Goal: Information Seeking & Learning: Find specific fact

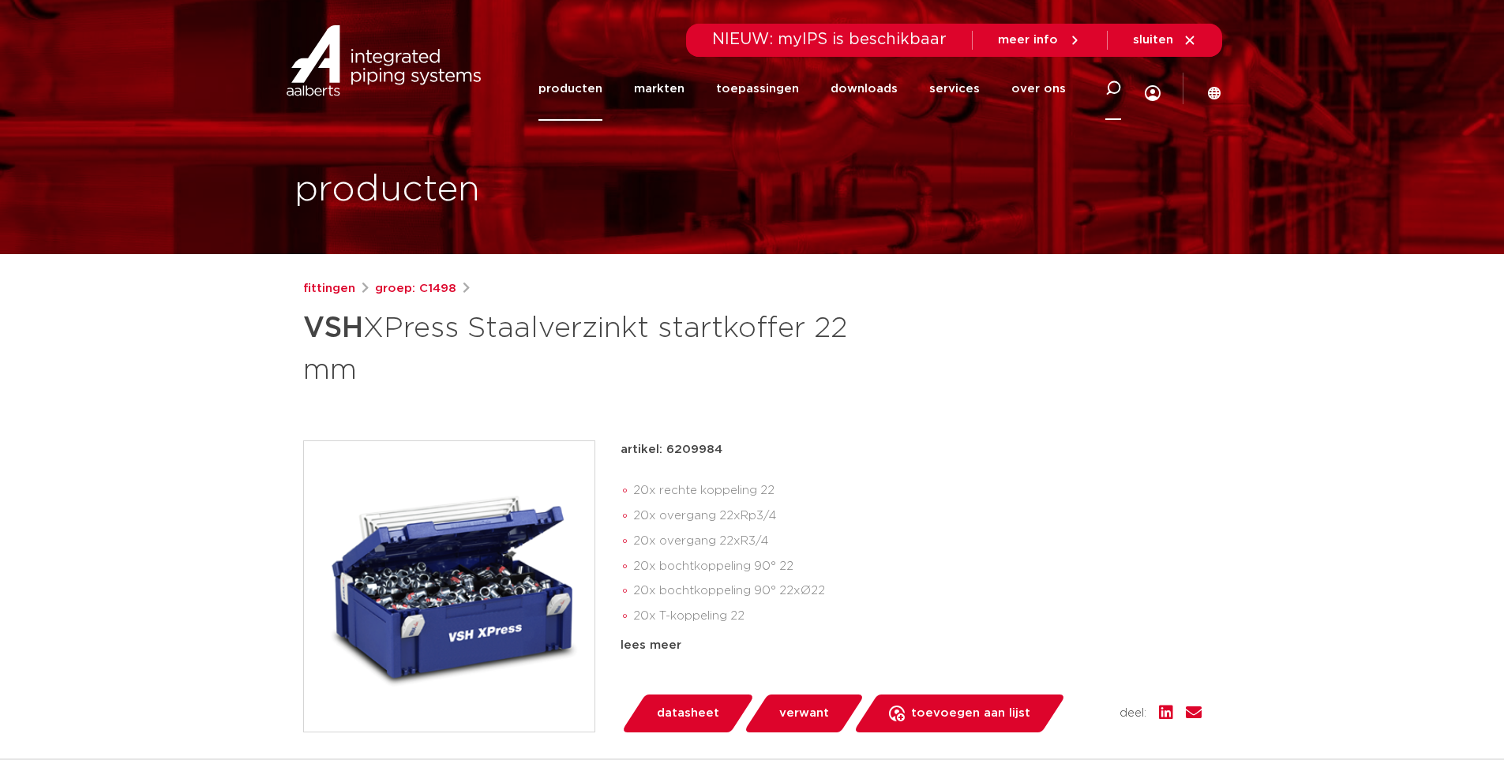
click at [1113, 78] on div at bounding box center [1113, 88] width 16 height 64
type input "Xpress 22 22 1/2"
click button "Zoeken" at bounding box center [0, 0] width 0 height 0
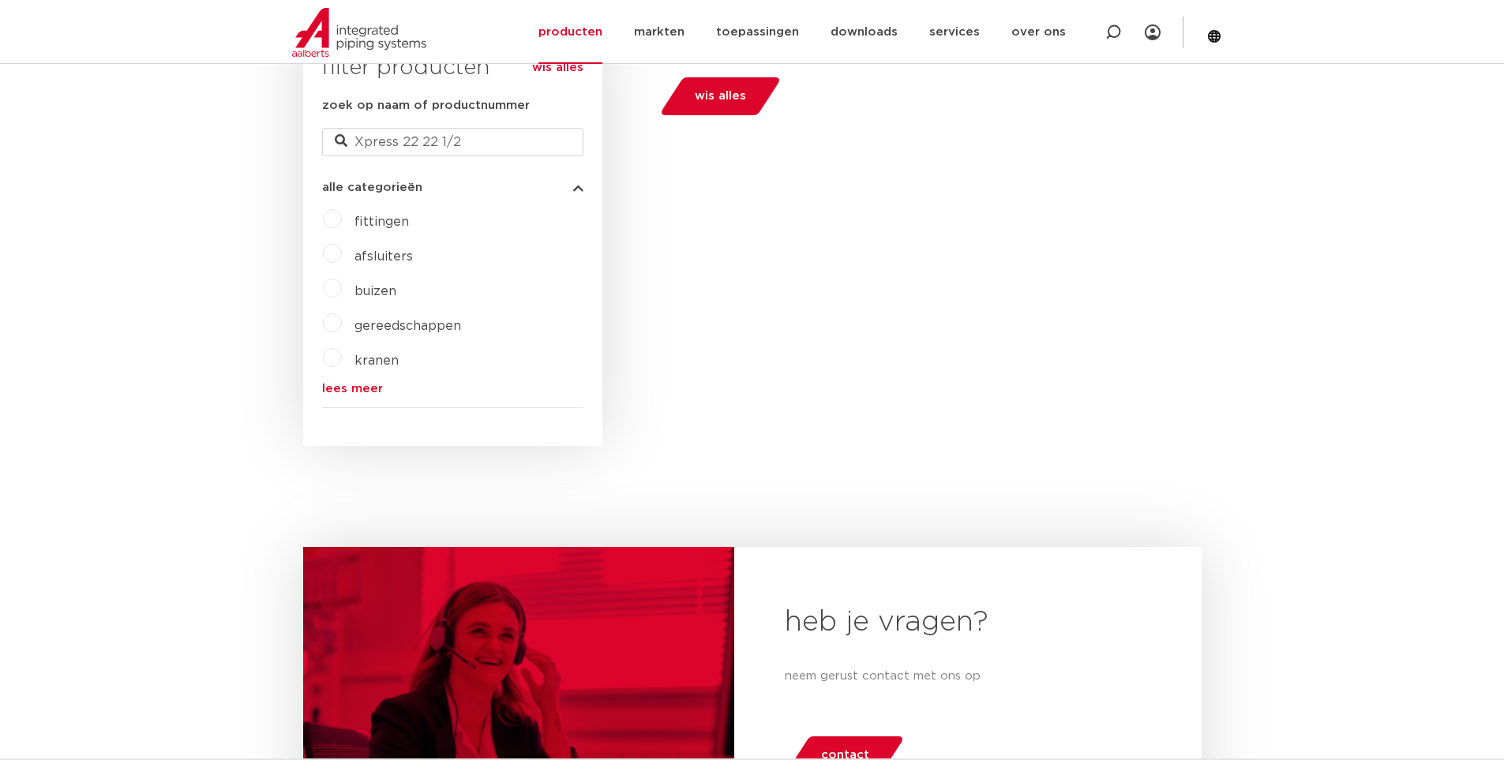
scroll to position [316, 0]
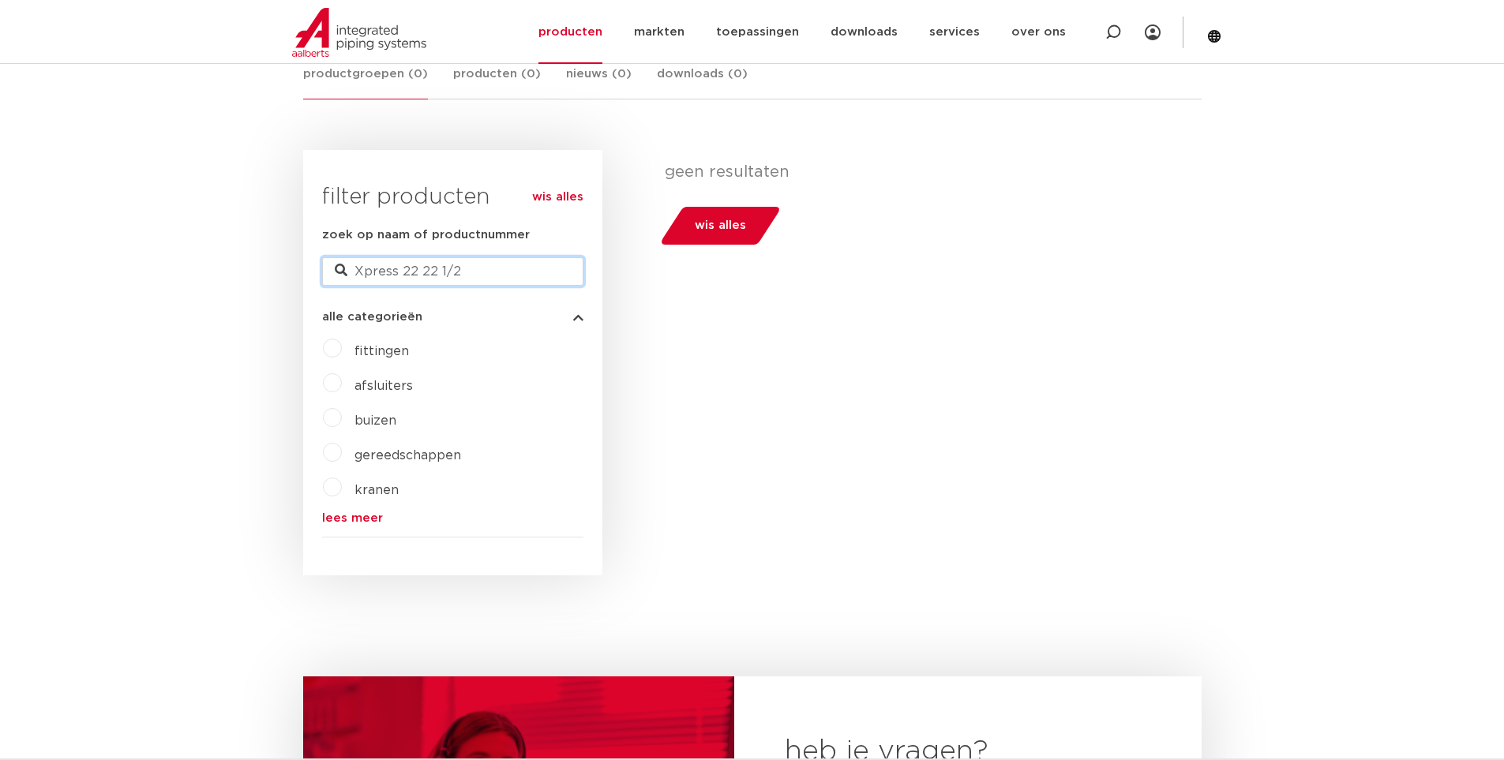
drag, startPoint x: 469, startPoint y: 268, endPoint x: 418, endPoint y: 280, distance: 52.8
click at [418, 280] on input "Xpress 22 22 1/2" at bounding box center [452, 271] width 261 height 28
type input "Xpress 22 1/2 22"
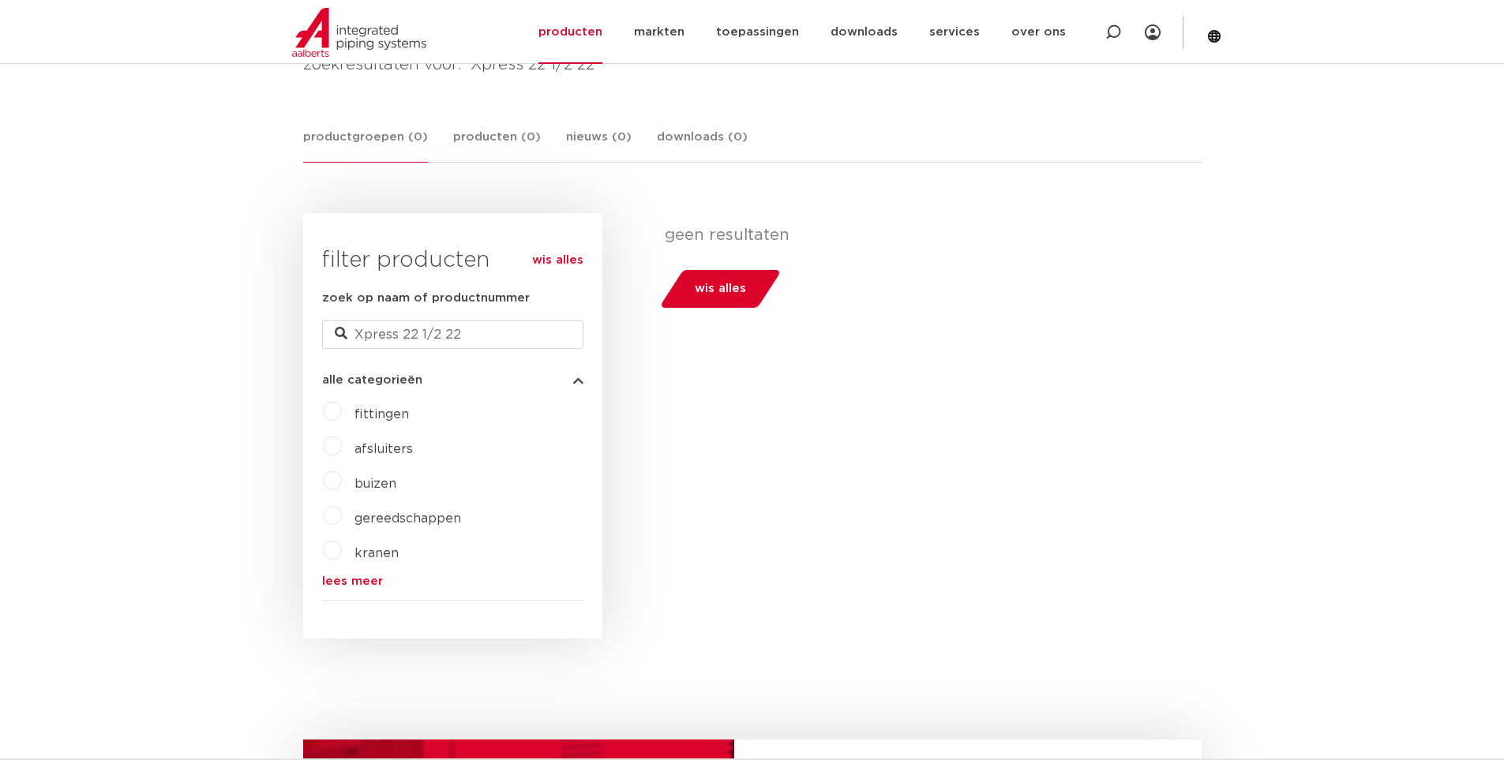
scroll to position [158, 0]
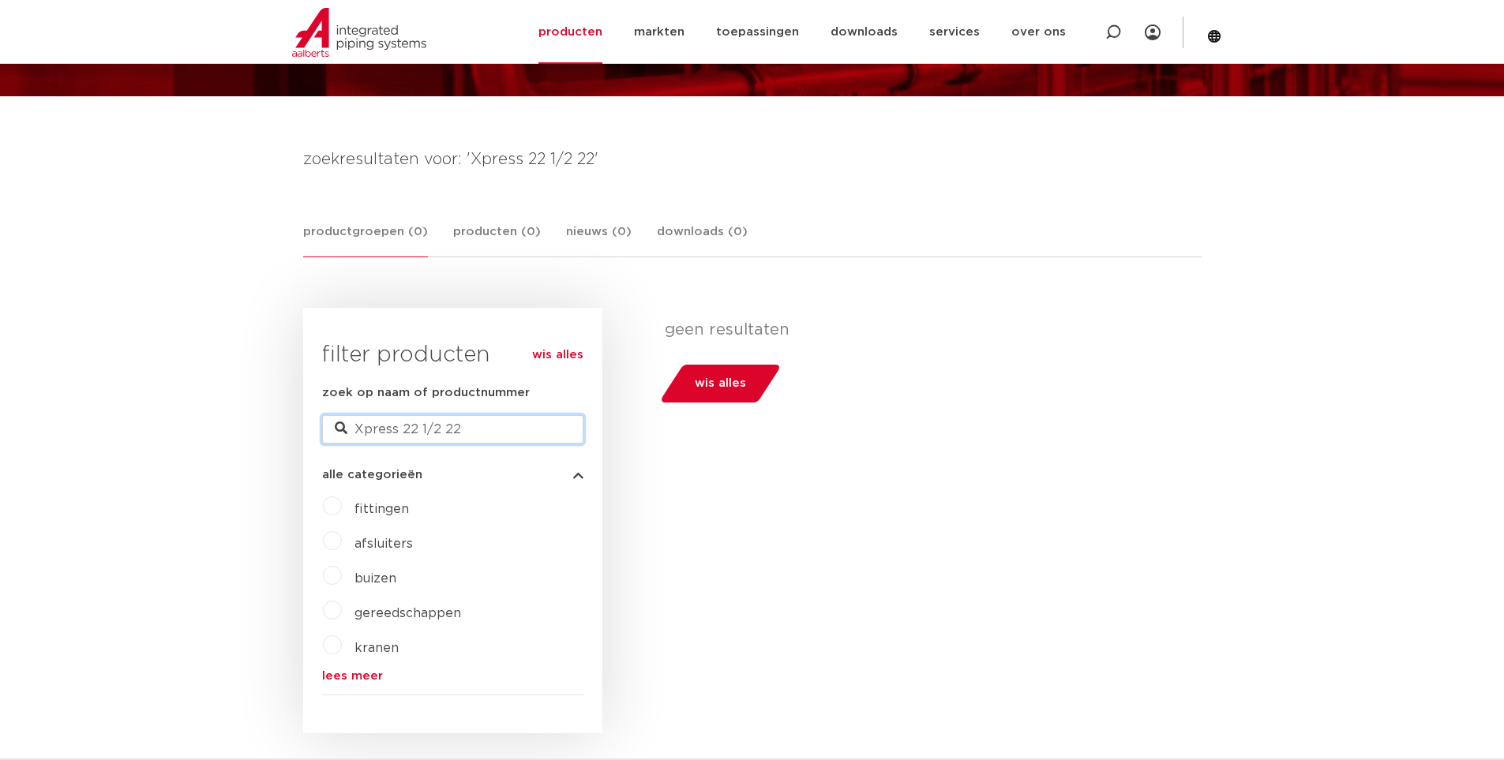
drag, startPoint x: 494, startPoint y: 436, endPoint x: 392, endPoint y: 414, distance: 104.0
click at [392, 414] on div "zoek op naam of productnummer Xpress 22 1/2 22" at bounding box center [452, 414] width 261 height 60
type input "Xpress"
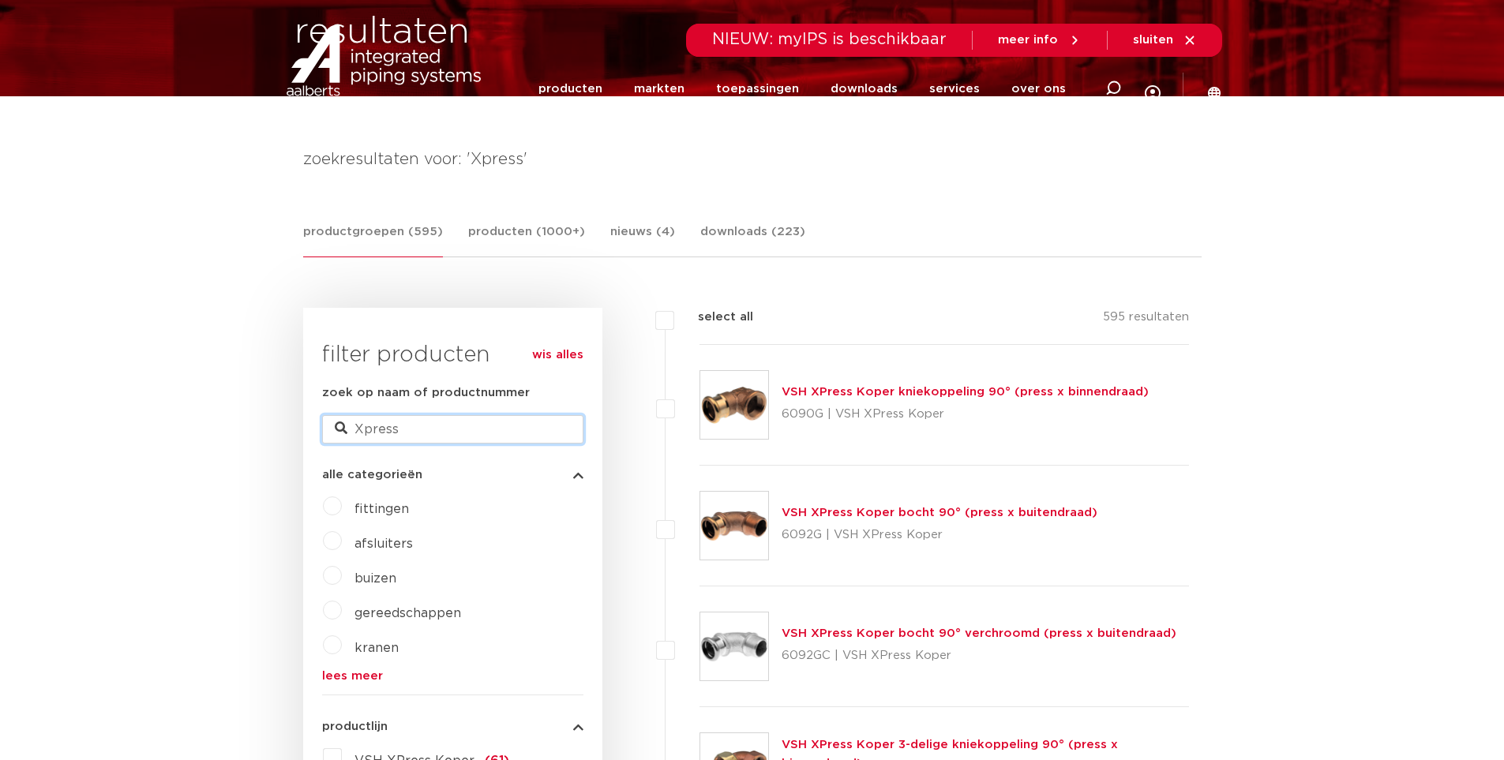
click at [459, 427] on input "Xpress" at bounding box center [452, 429] width 261 height 28
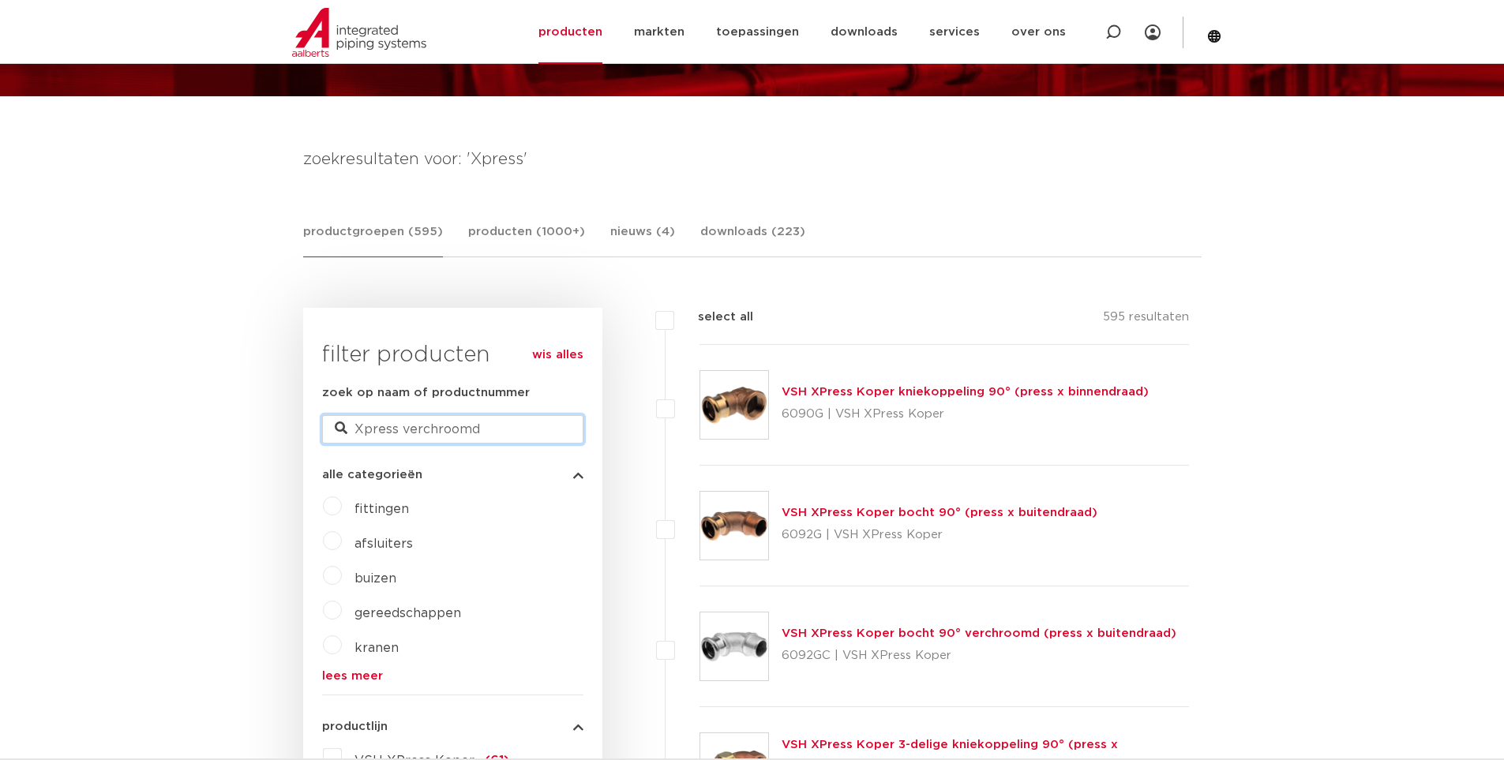
type input "Xpress verchroomd"
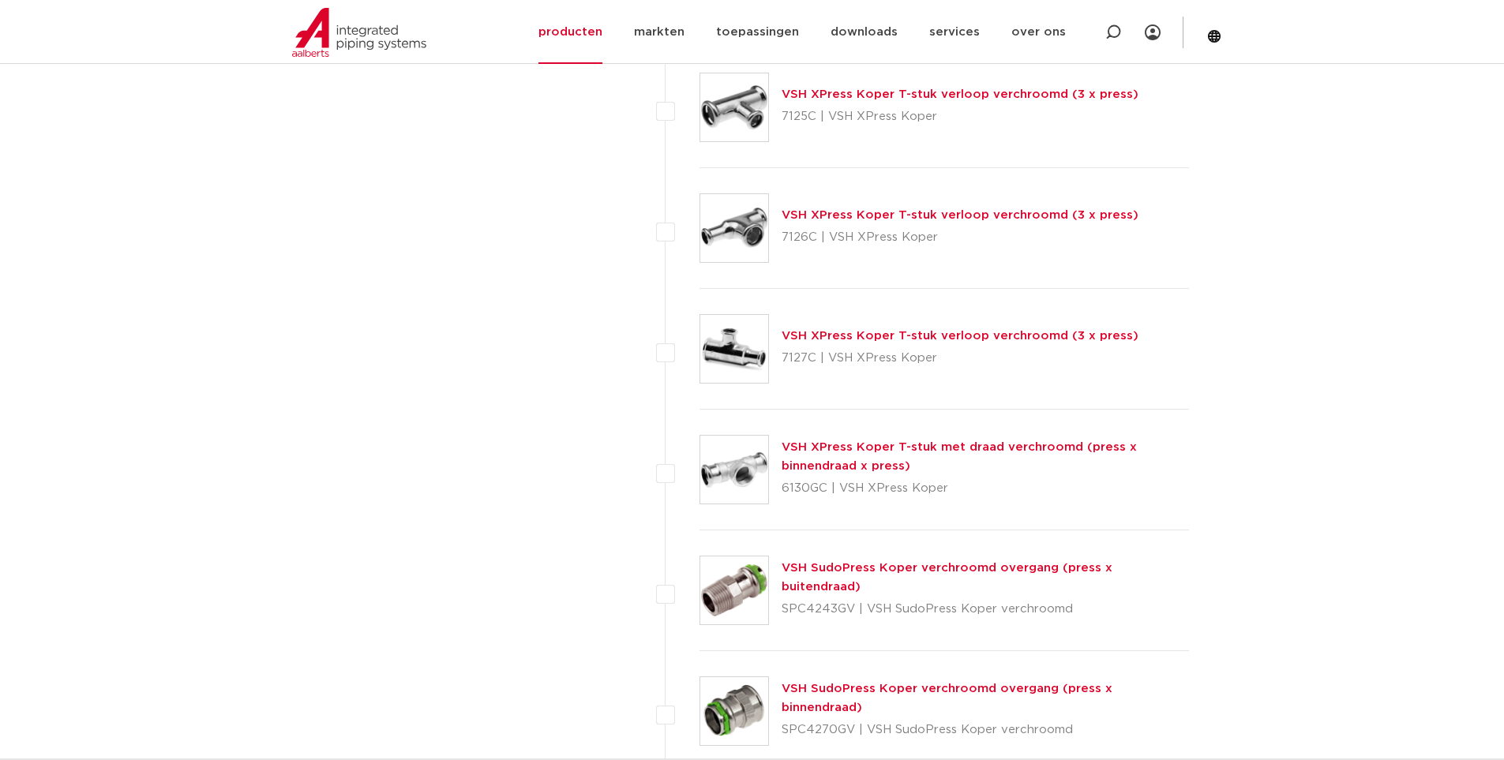
scroll to position [2390, 0]
click at [805, 441] on link "VSH XPress Koper T-stuk met draad verchroomd (press x binnendraad x press)" at bounding box center [959, 455] width 355 height 31
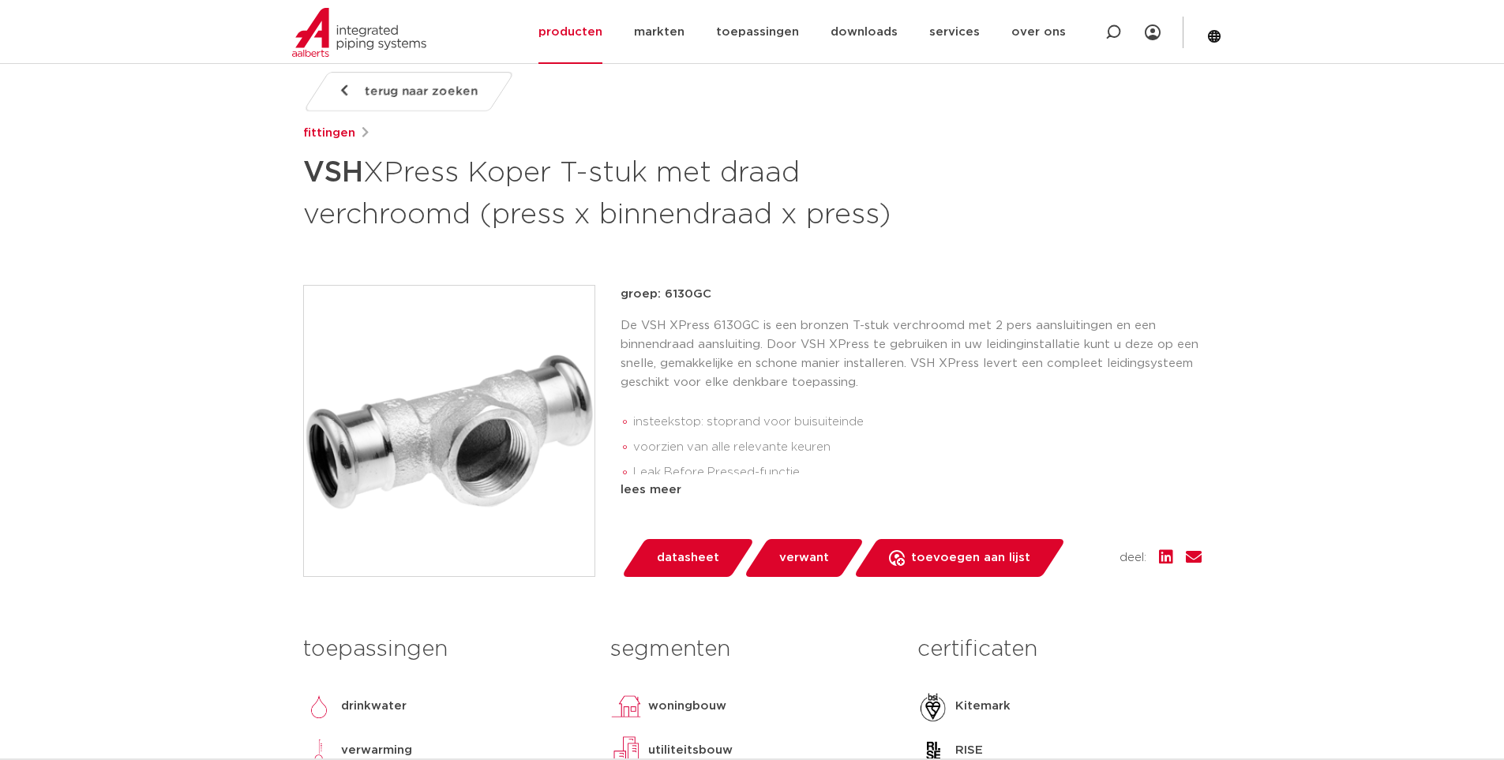
scroll to position [158, 0]
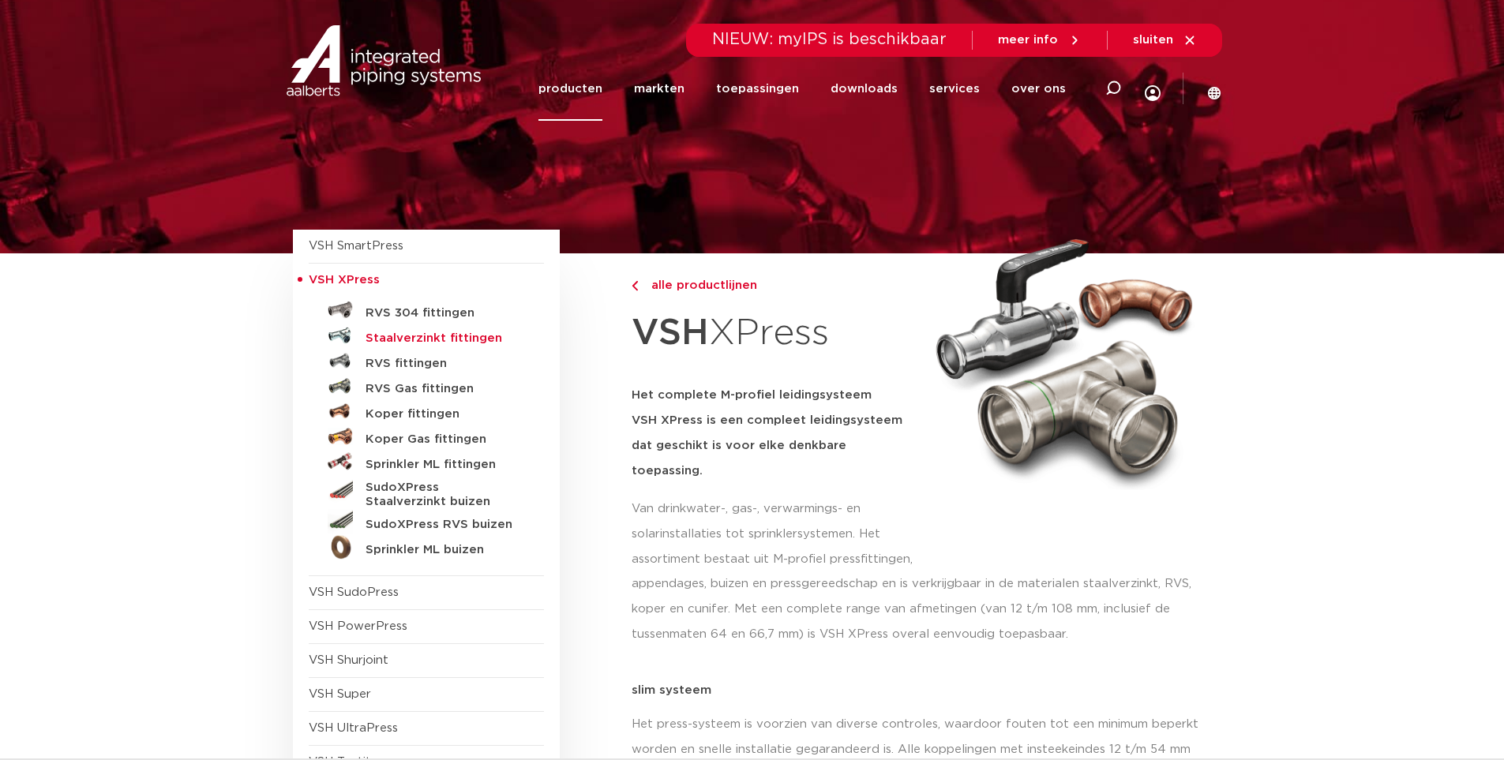
click at [426, 343] on h5 "Staalverzinkt fittingen" at bounding box center [443, 339] width 156 height 14
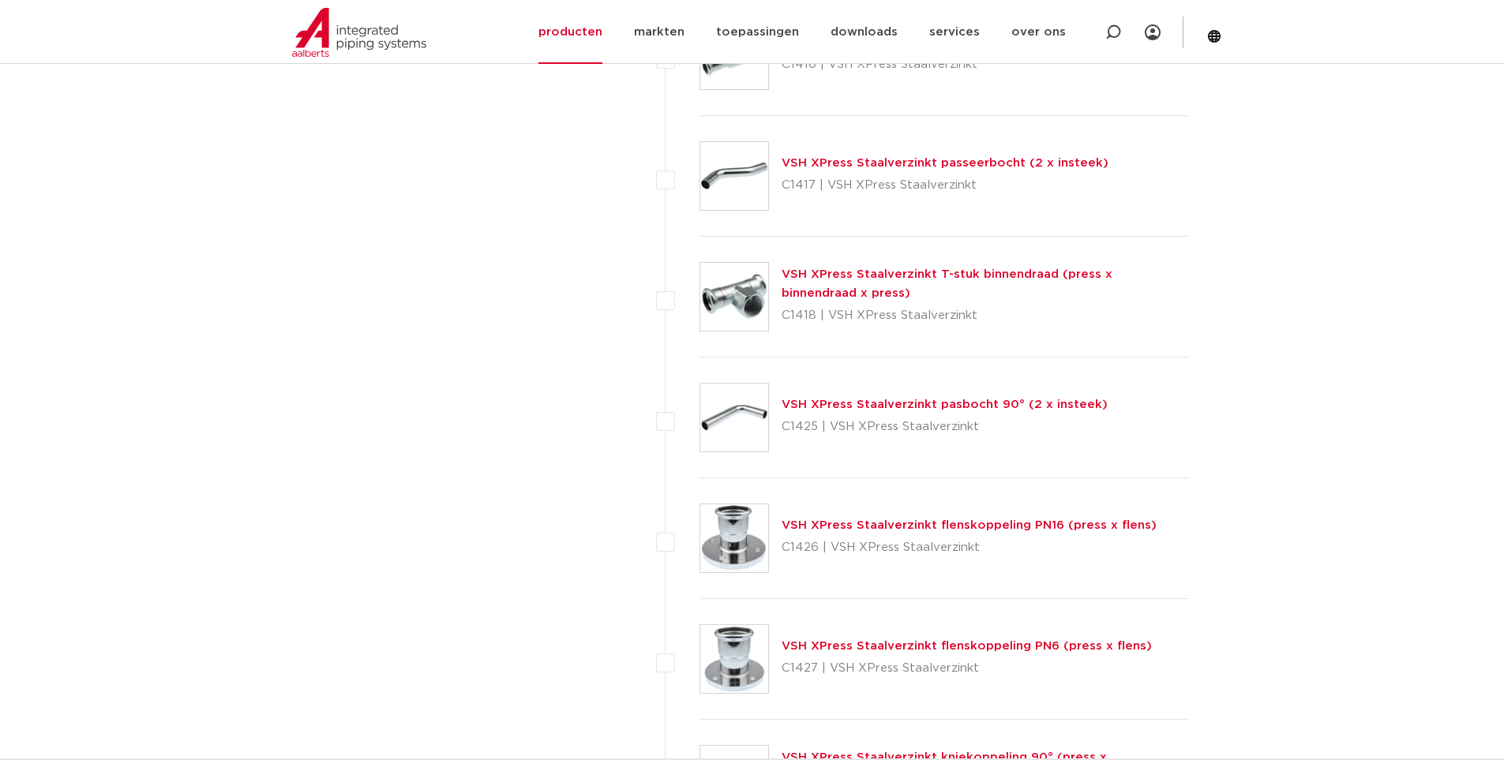
scroll to position [1916, 0]
click at [819, 276] on link "VSH XPress Staalverzinkt T-stuk binnendraad (press x binnendraad x press)" at bounding box center [947, 284] width 331 height 31
click at [827, 269] on link "VSH XPress Staalverzinkt T-stuk binnendraad (press x binnendraad x press)" at bounding box center [947, 284] width 331 height 31
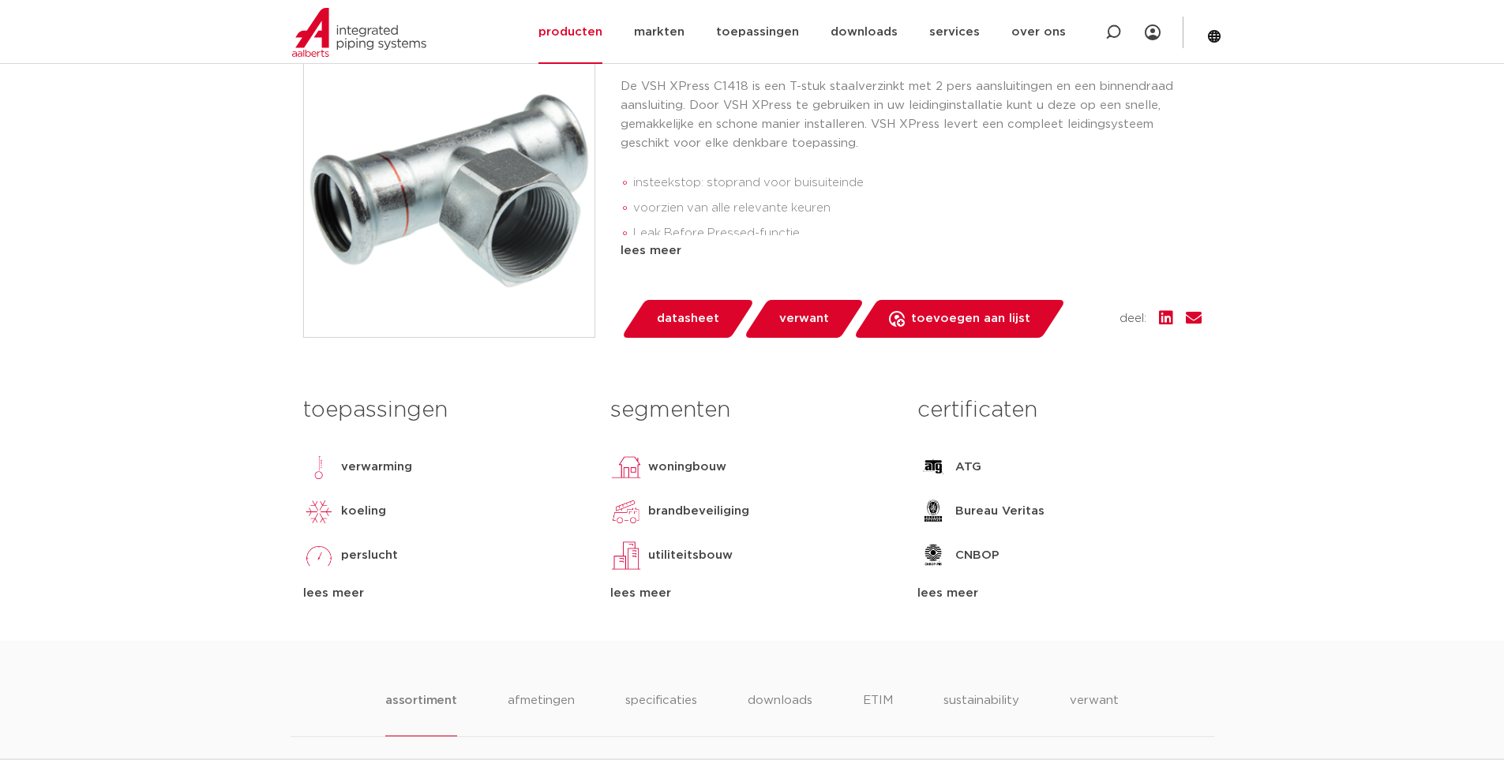
click at [706, 332] on span "datasheet" at bounding box center [688, 318] width 62 height 25
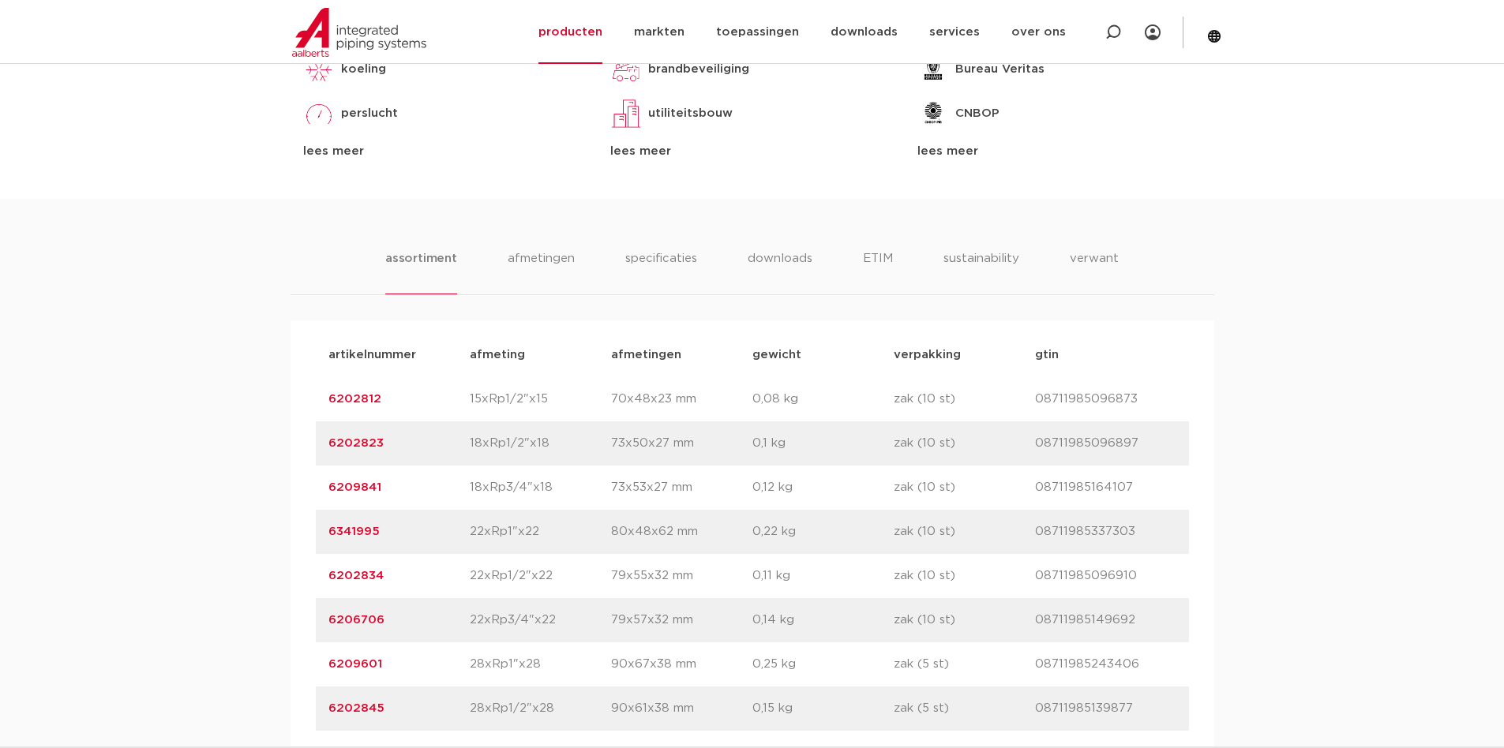
scroll to position [789, 0]
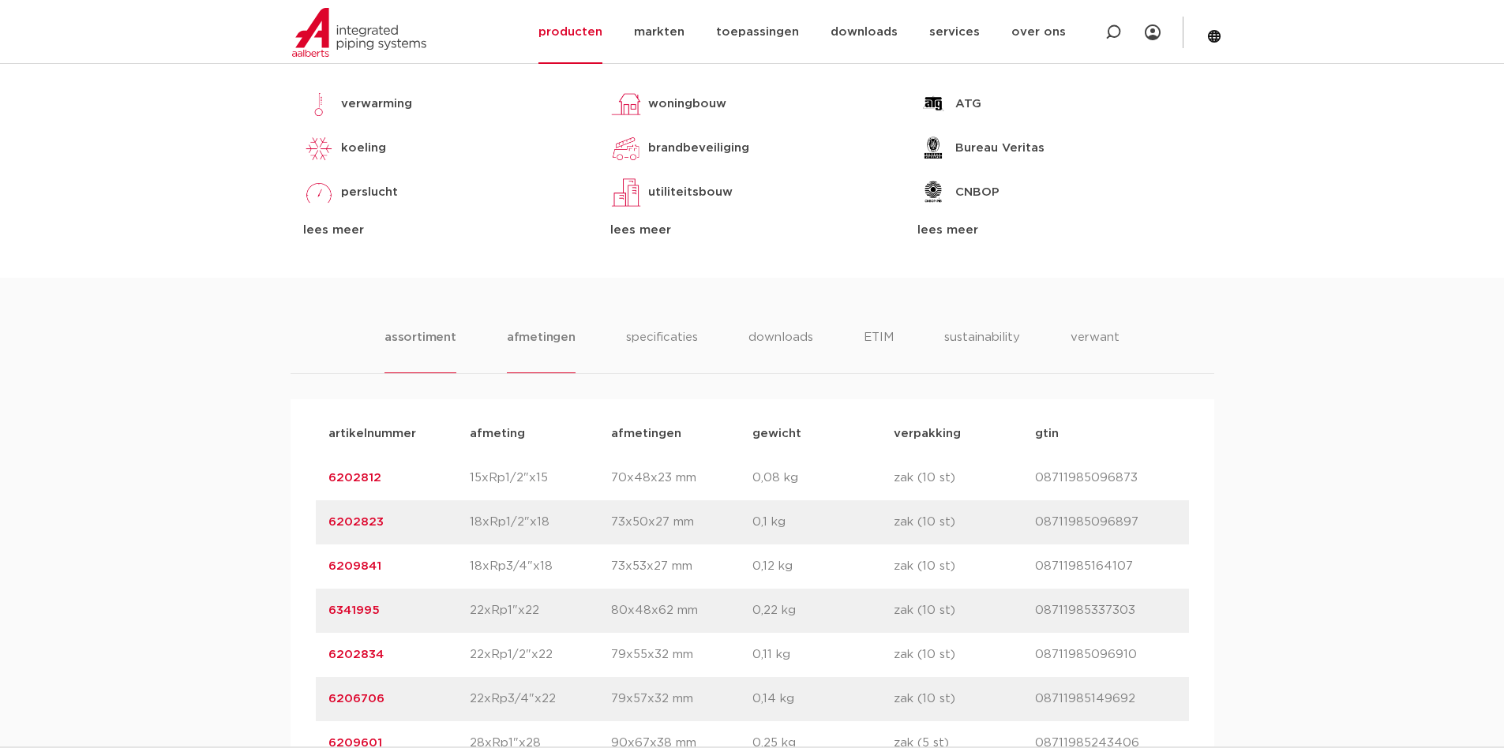
click at [539, 373] on li "afmetingen" at bounding box center [541, 350] width 69 height 45
